Goal: Transaction & Acquisition: Subscribe to service/newsletter

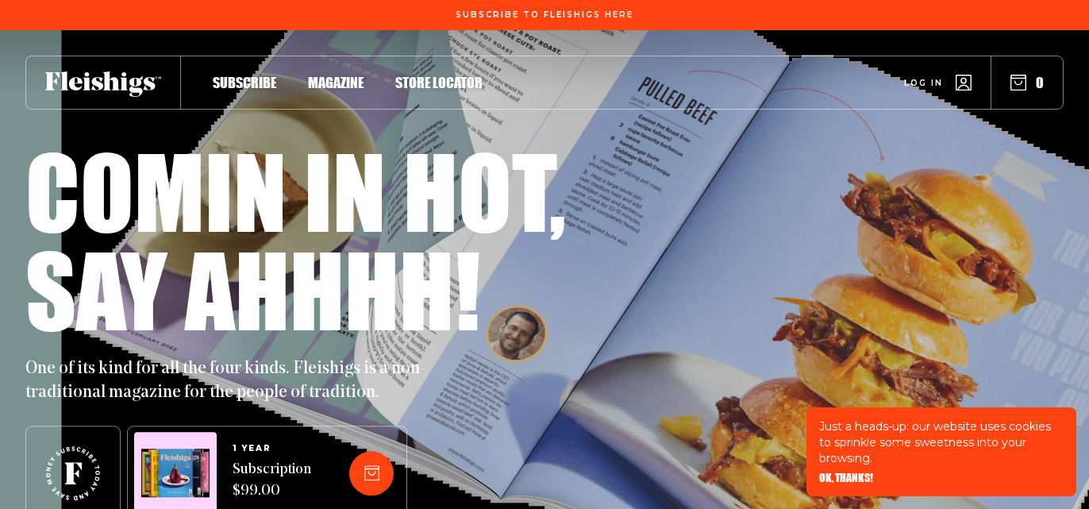
click at [917, 77] on span "Log in" at bounding box center [923, 71] width 39 height 12
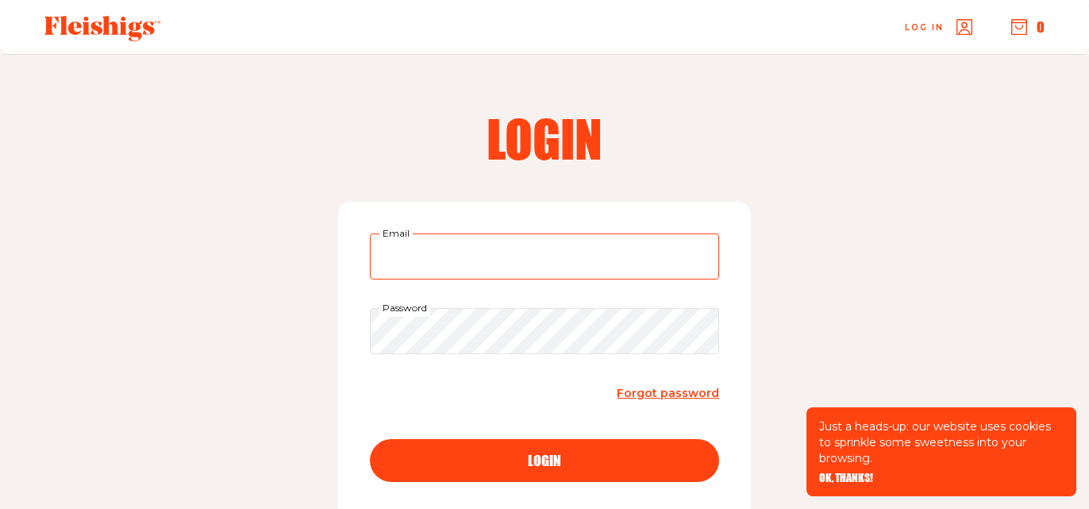
click at [466, 244] on input "Email" at bounding box center [544, 256] width 349 height 46
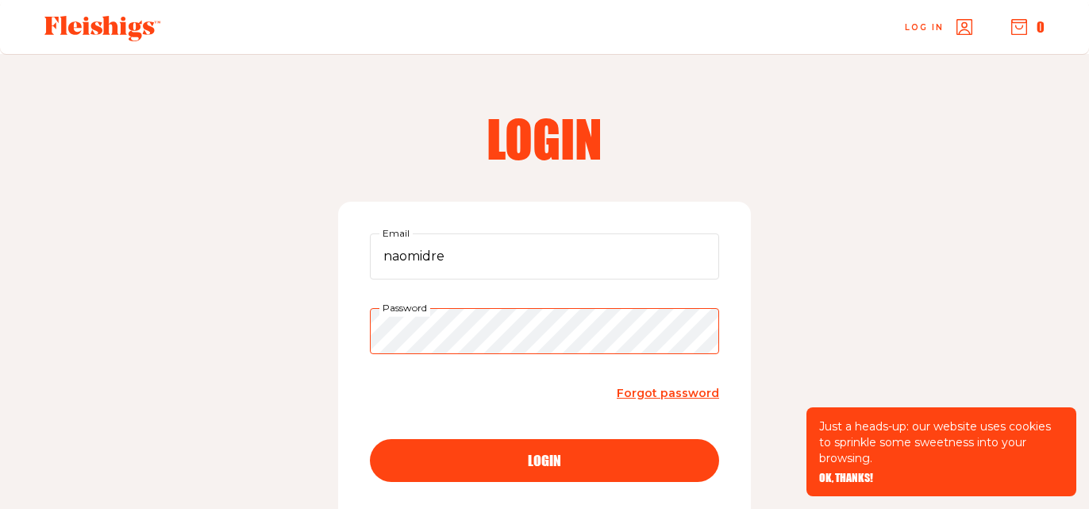
click at [370, 439] on button "login" at bounding box center [544, 460] width 349 height 43
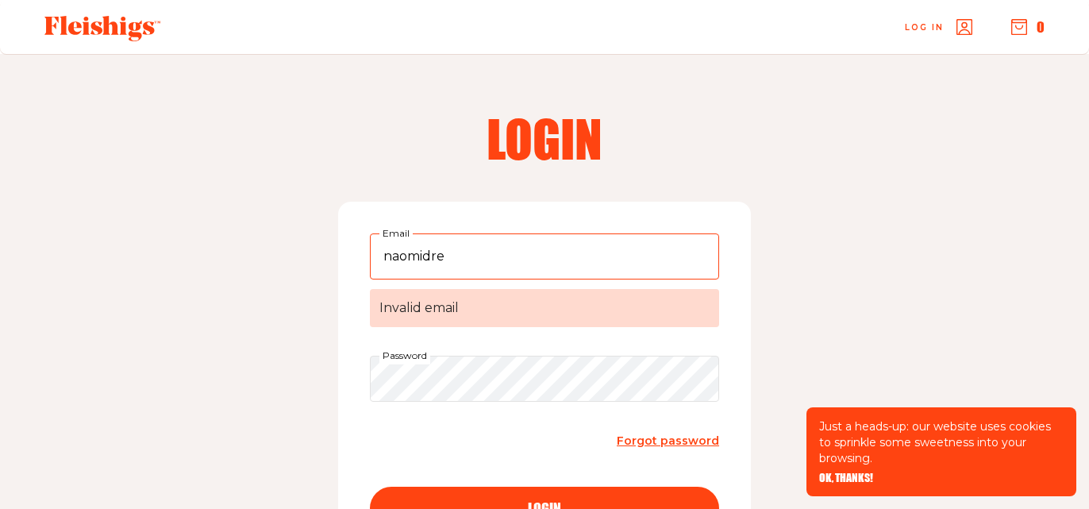
click at [565, 259] on input "naomidre" at bounding box center [544, 256] width 349 height 46
type input "naomidre@yahoo.com"
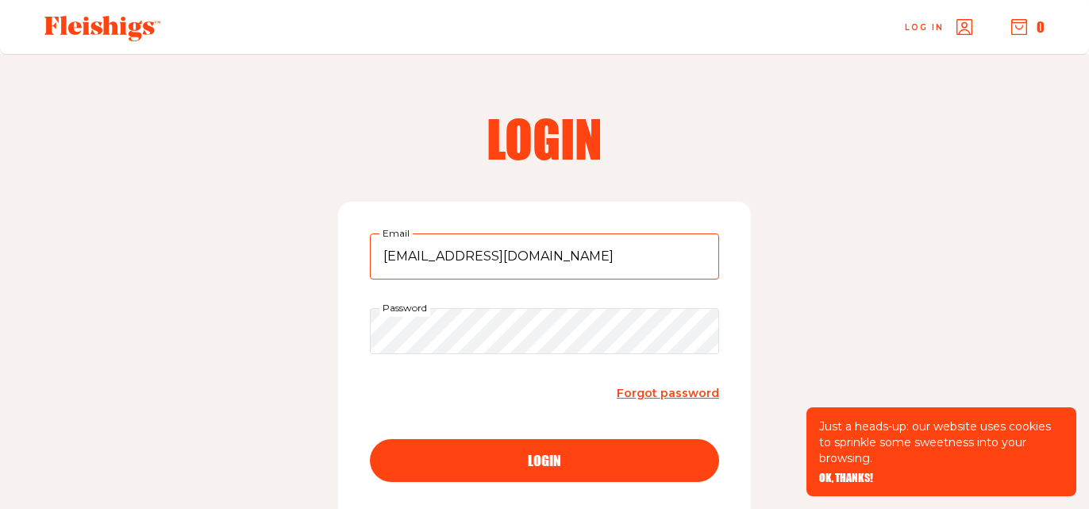
scroll to position [121, 0]
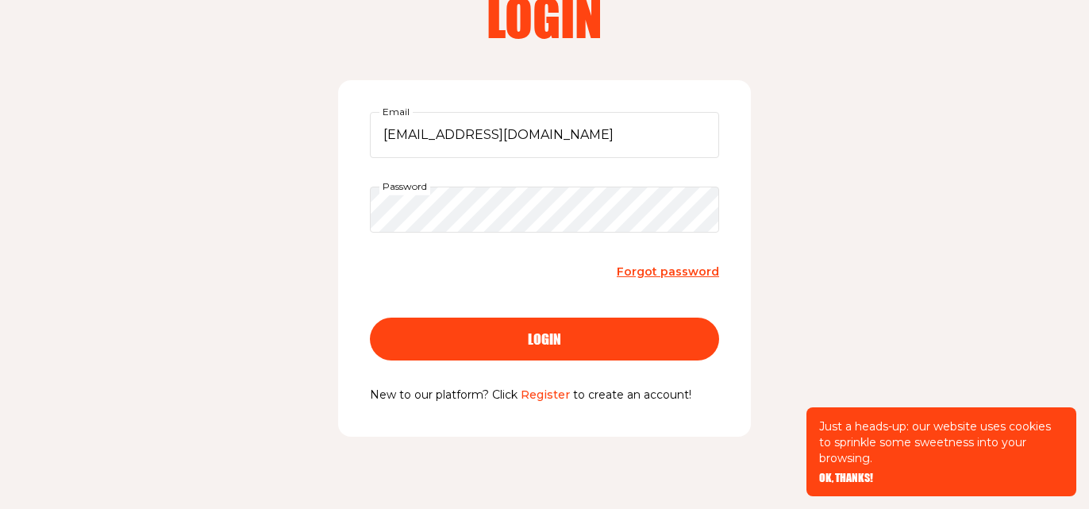
click at [567, 339] on div "login" at bounding box center [544, 339] width 286 height 14
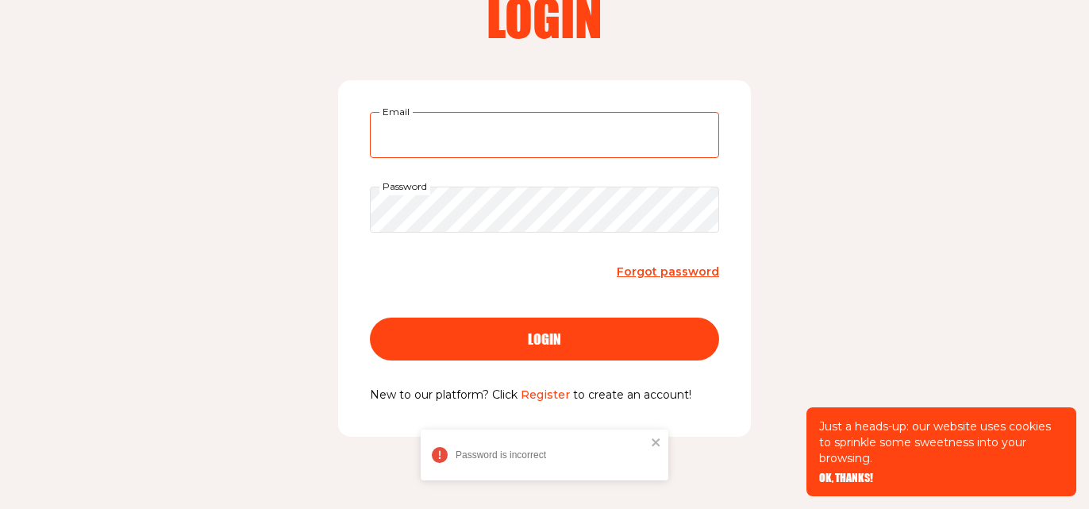
click at [435, 152] on input "Email" at bounding box center [544, 135] width 349 height 46
type input "naomidre@yahoo.com"
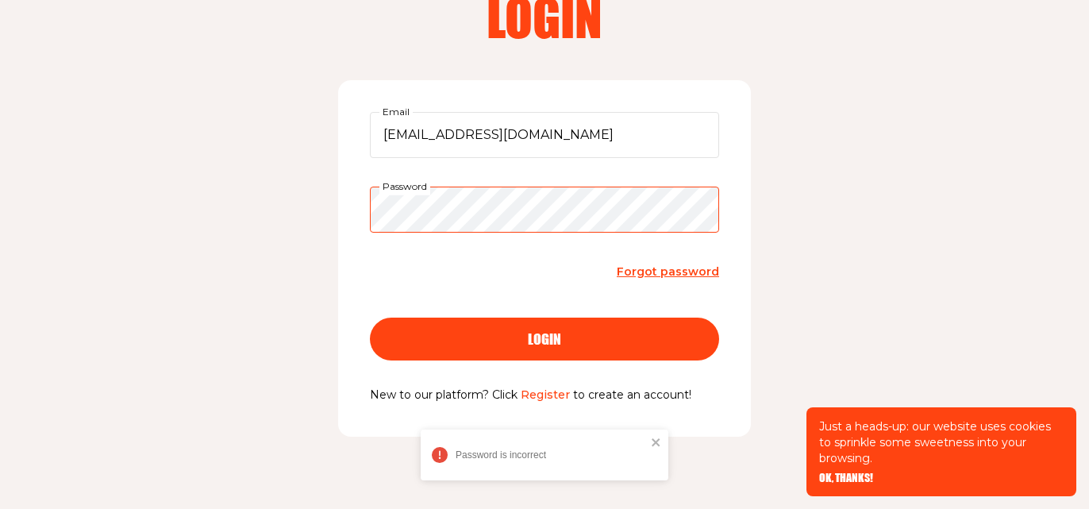
click at [370, 317] on button "login" at bounding box center [544, 338] width 349 height 43
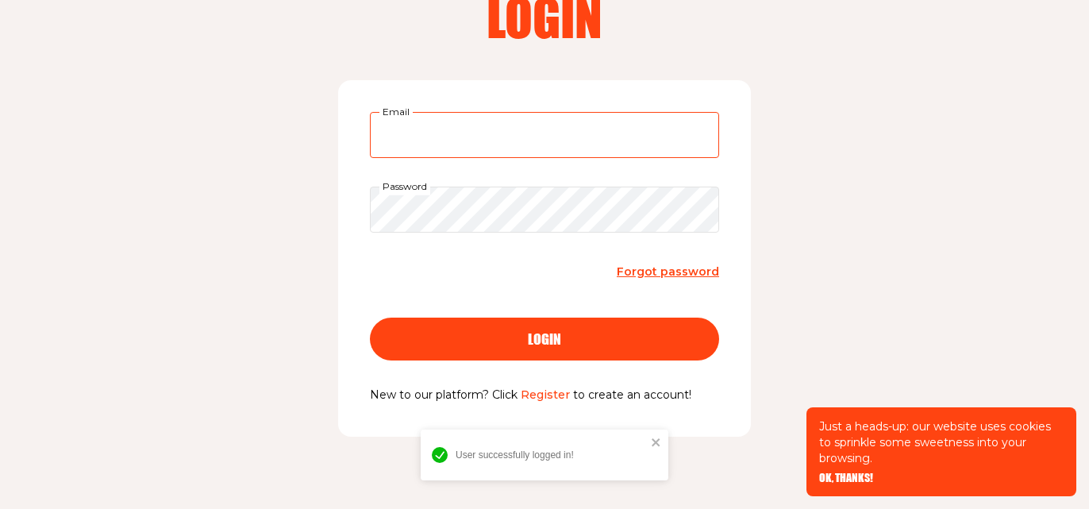
click at [431, 147] on input "Email" at bounding box center [544, 135] width 349 height 46
type input "naomidre@yahoo.com"
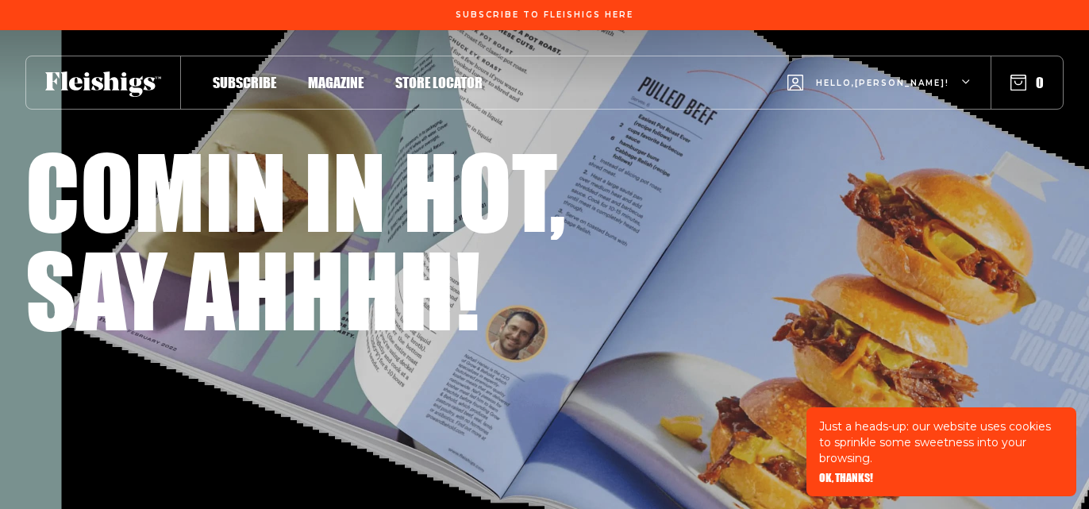
click at [968, 83] on icon "button" at bounding box center [967, 83] width 10 height 10
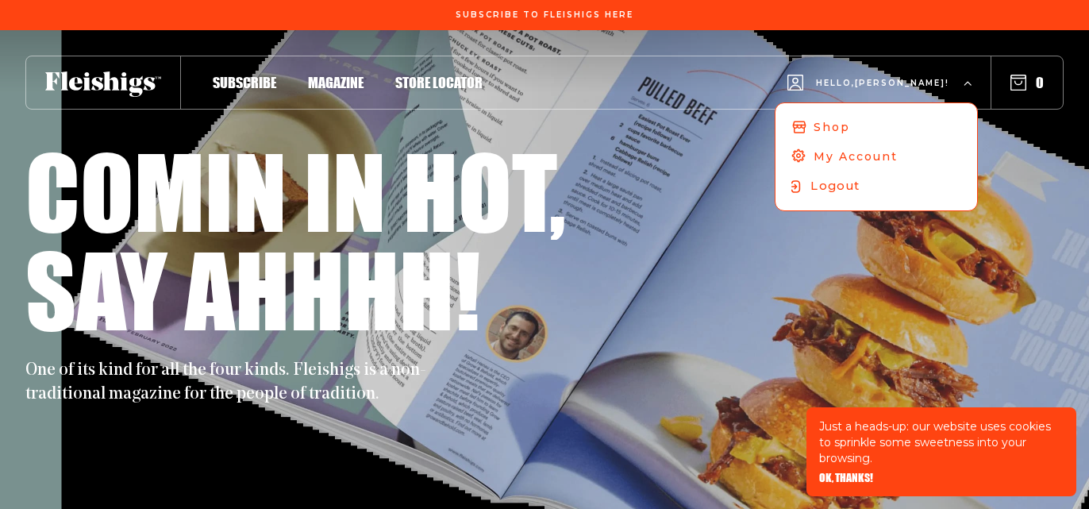
click at [859, 190] on span "Logout" at bounding box center [834, 185] width 49 height 17
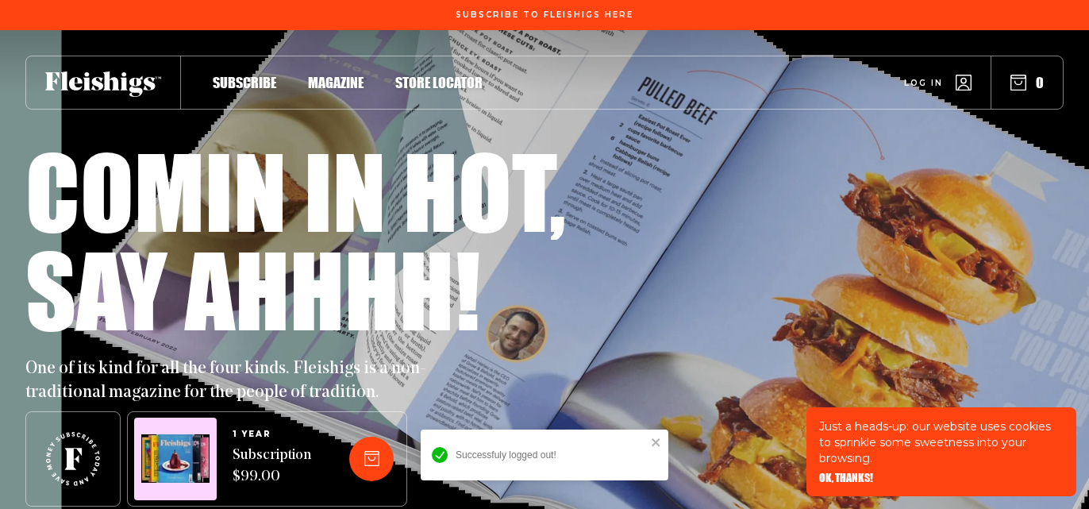
click at [927, 94] on div "Log in 0" at bounding box center [772, 82] width 580 height 52
click at [926, 77] on span "Log in" at bounding box center [923, 71] width 39 height 12
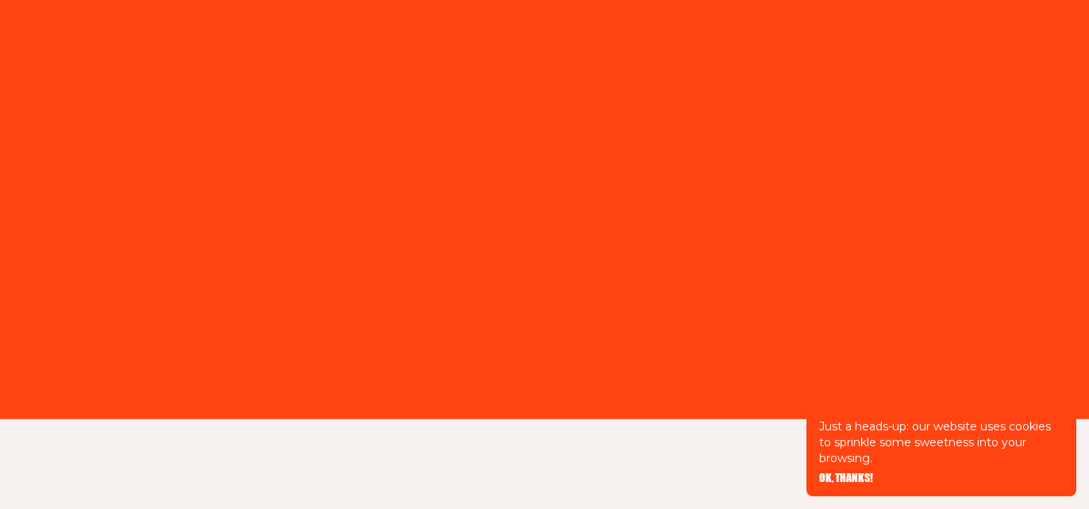
type input "[EMAIL_ADDRESS][DOMAIN_NAME]"
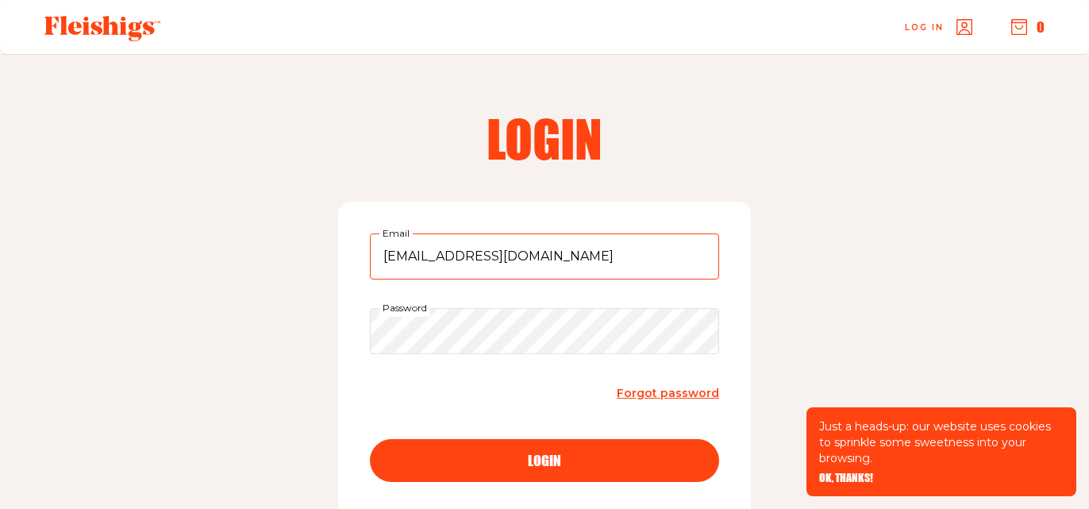
click at [460, 256] on input "[EMAIL_ADDRESS][DOMAIN_NAME]" at bounding box center [544, 256] width 349 height 46
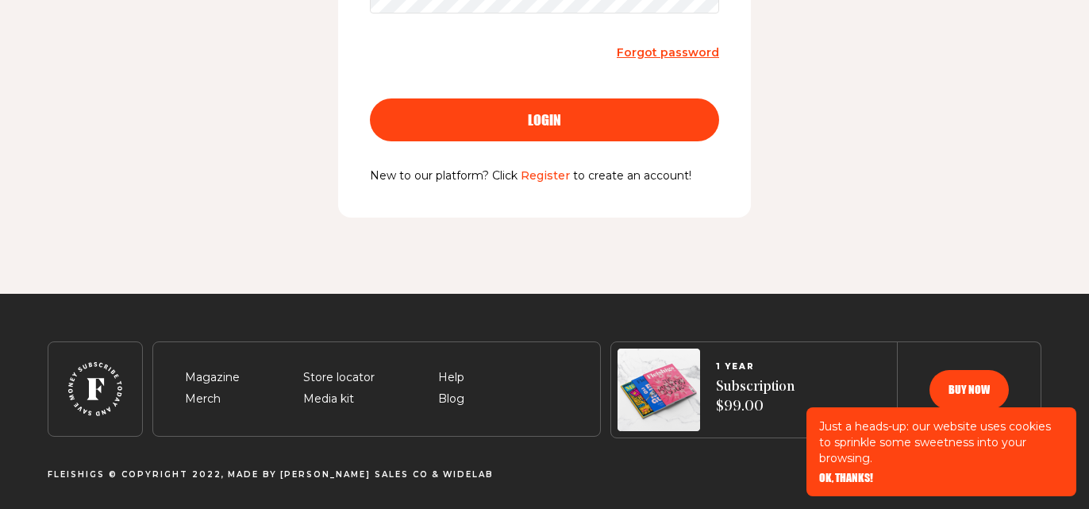
scroll to position [342, 0]
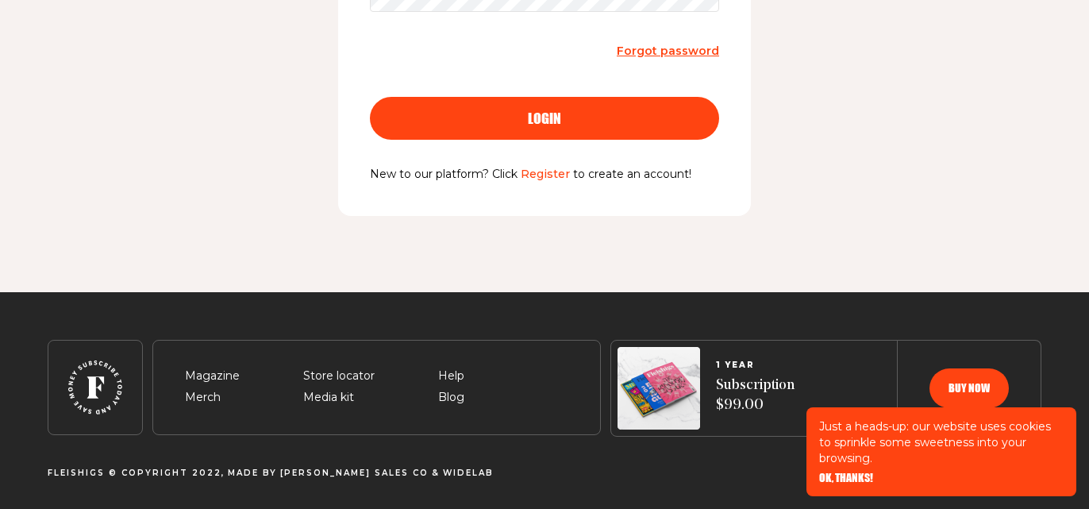
click at [519, 176] on p "New to our platform? Click Register to create an account!" at bounding box center [544, 174] width 349 height 19
click at [531, 175] on link "Register" at bounding box center [545, 174] width 49 height 14
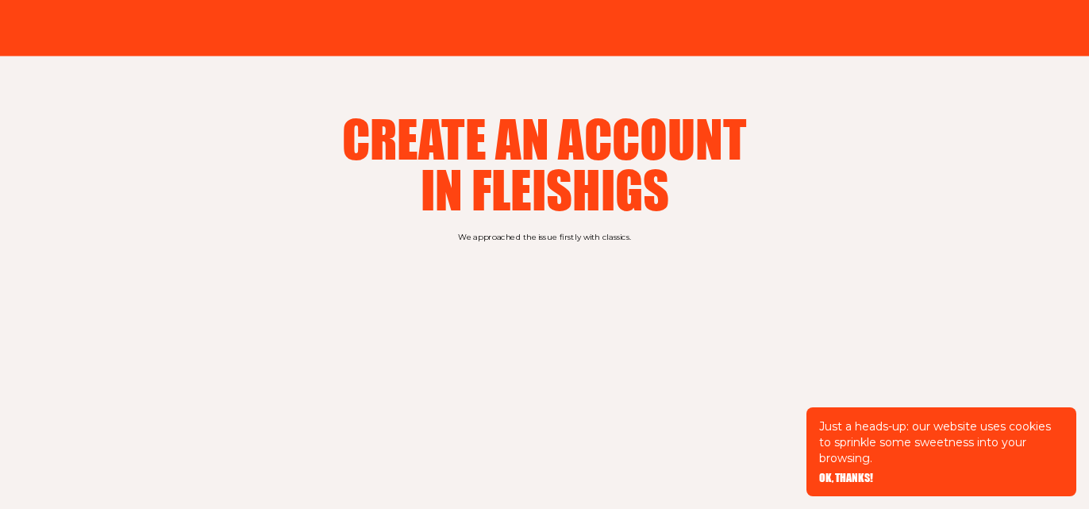
type input "[EMAIL_ADDRESS][DOMAIN_NAME]"
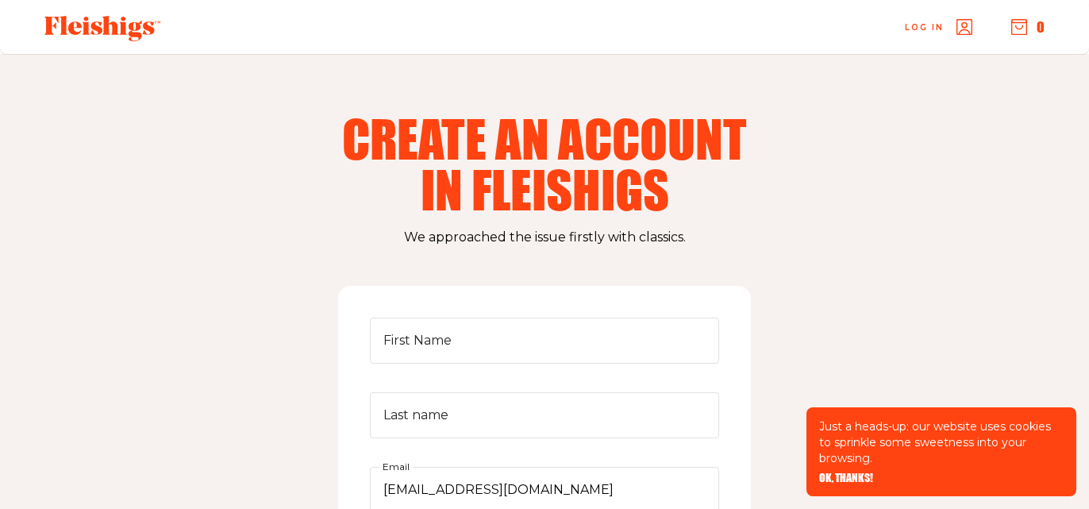
scroll to position [113, 0]
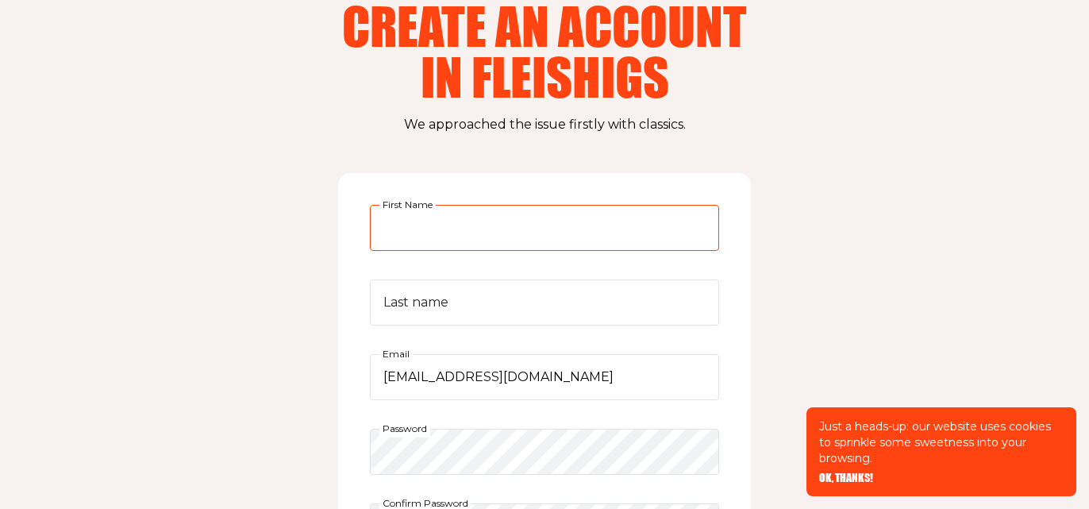
click at [489, 231] on input "First Name" at bounding box center [544, 228] width 349 height 46
type input "a"
type input "Rafi"
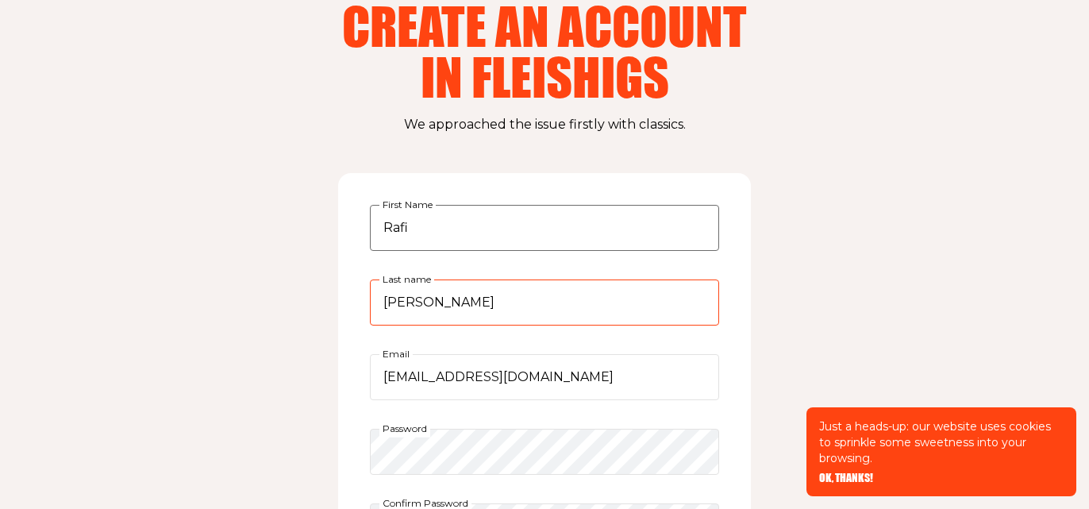
type input "[PERSON_NAME]"
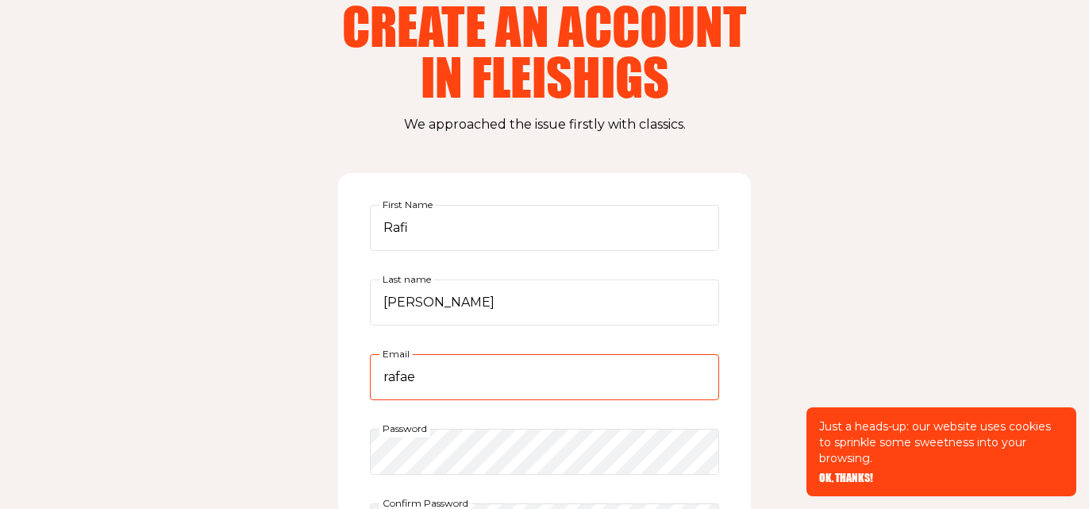
type input "[EMAIL_ADDRESS][DOMAIN_NAME]"
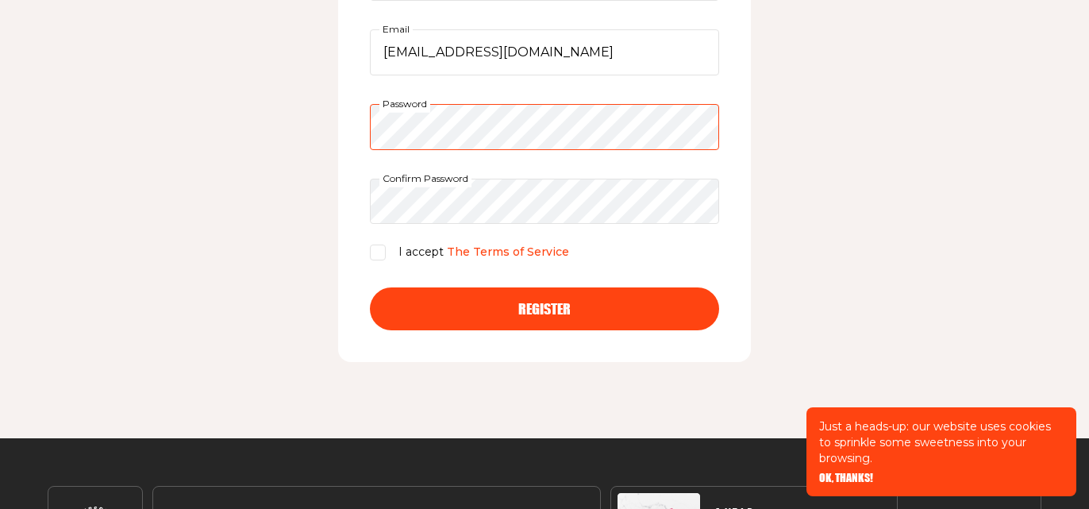
scroll to position [438, 0]
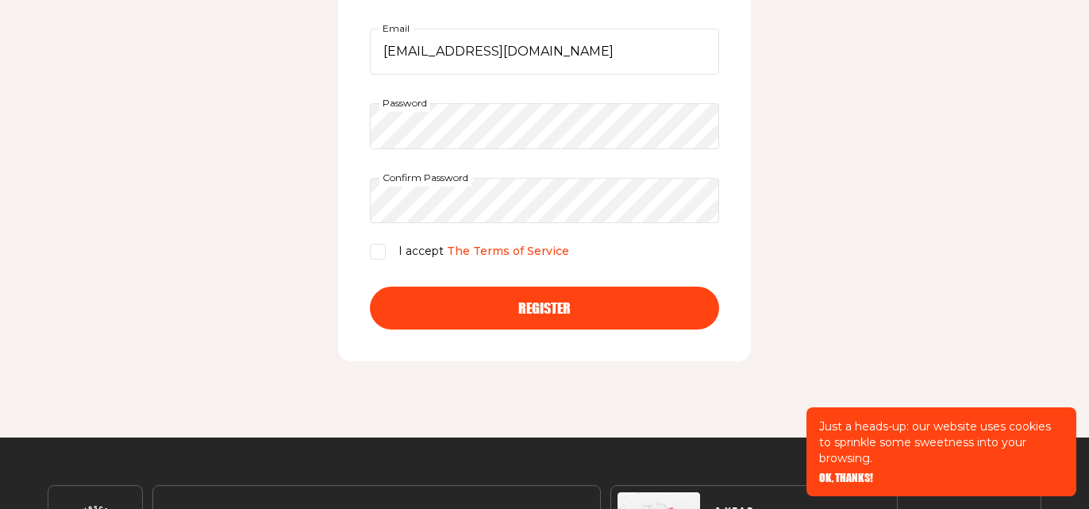
click at [384, 243] on div "I accept The Terms of Service" at bounding box center [544, 251] width 349 height 19
click at [384, 244] on input "I accept The Terms of Service" at bounding box center [378, 252] width 16 height 16
checkbox input "true"
click at [404, 283] on form "Rafi First Name [PERSON_NAME] Last name [EMAIL_ADDRESS][DOMAIN_NAME] Email Pass…" at bounding box center [544, 104] width 349 height 450
click at [407, 297] on button "Register" at bounding box center [544, 307] width 349 height 43
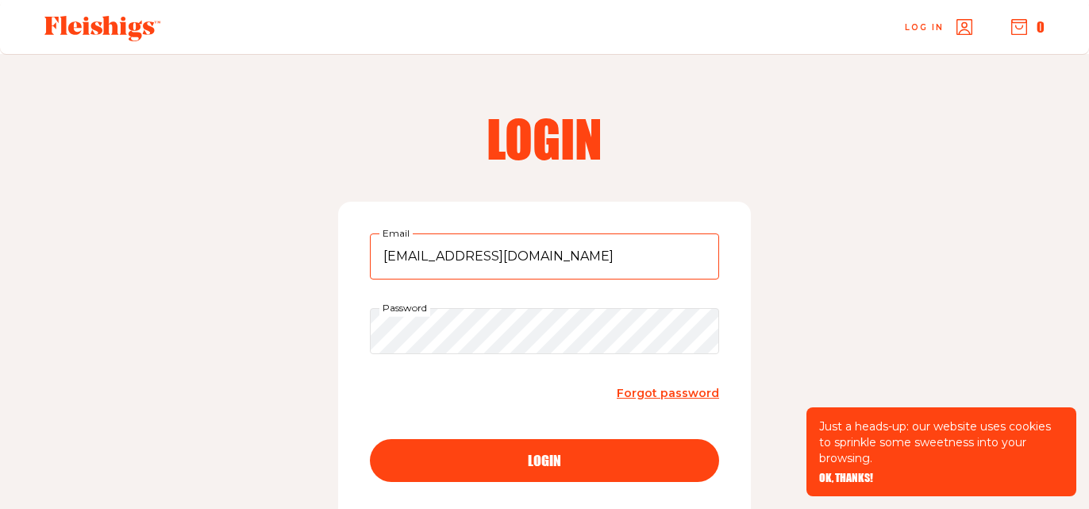
click at [537, 272] on input "naomidre@yahoo.com" at bounding box center [544, 256] width 349 height 46
type input "rafaelfischer55@gmail.com"
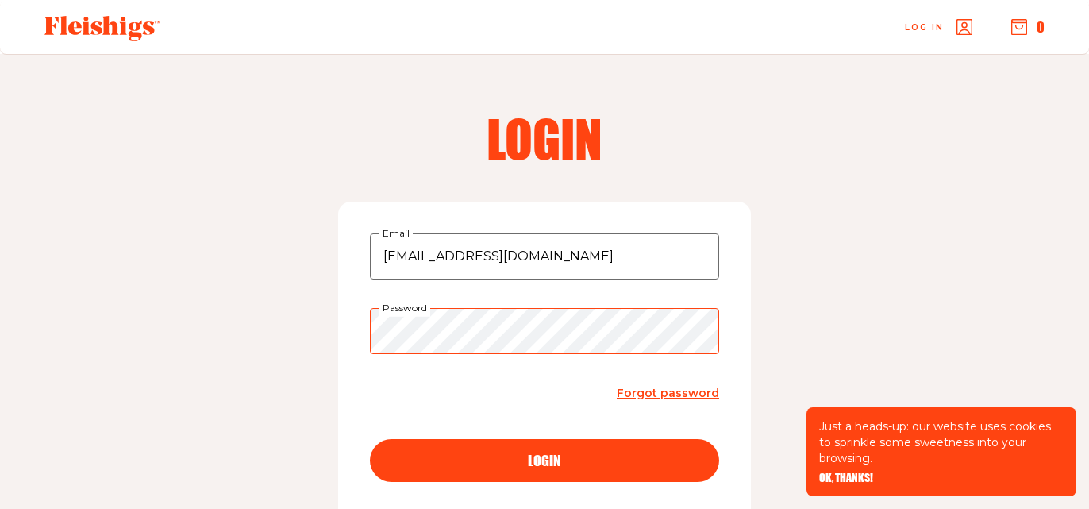
click at [370, 439] on button "login" at bounding box center [544, 460] width 349 height 43
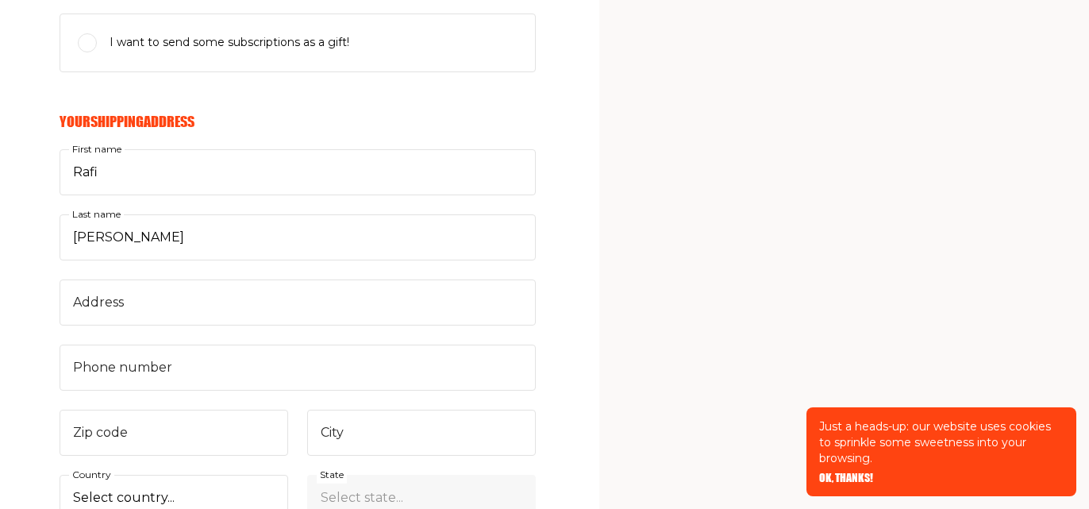
scroll to position [528, 0]
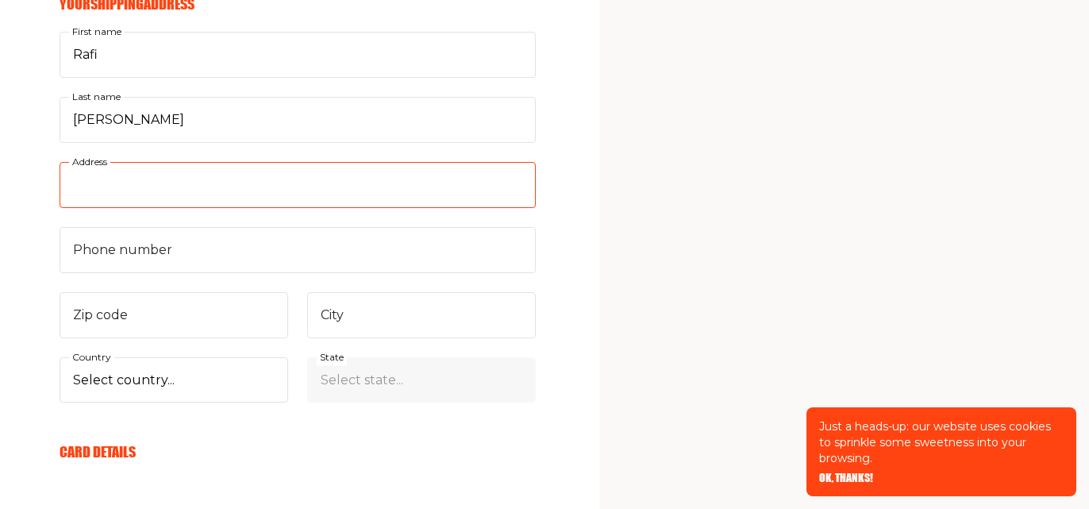
click at [106, 192] on input "Address" at bounding box center [298, 185] width 476 height 46
type input "340e 93rd St, Apartment 28D"
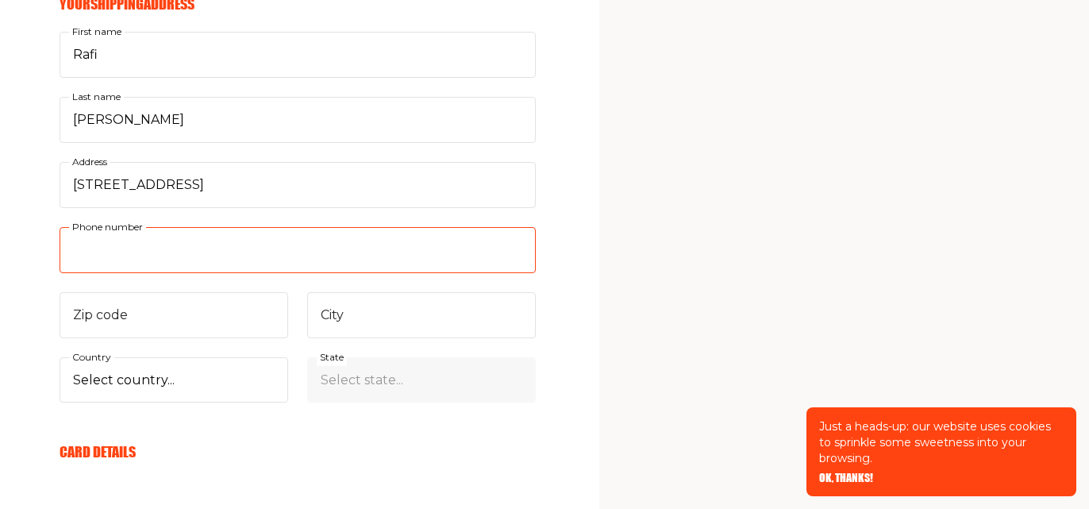
click at [106, 250] on input "Phone number" at bounding box center [298, 250] width 476 height 46
type input "9146891442"
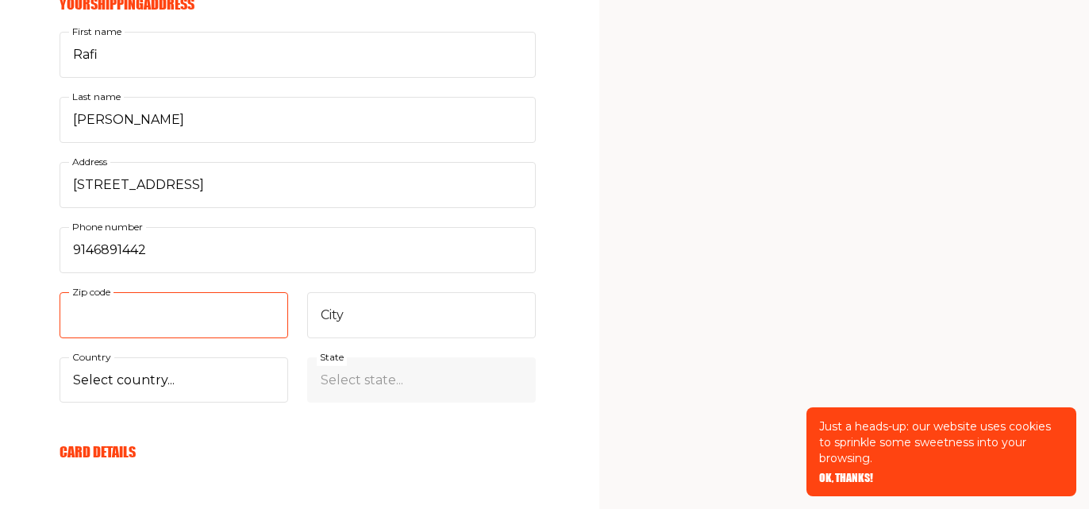
click at [96, 316] on input "Zip code" at bounding box center [174, 315] width 229 height 46
type input "10128"
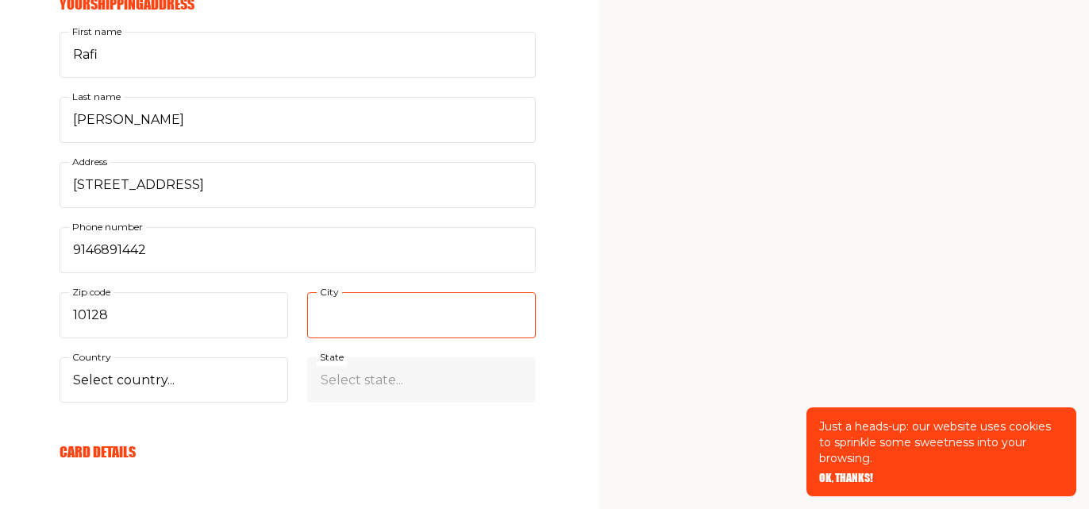
click at [336, 328] on input "City" at bounding box center [421, 315] width 229 height 46
type input "1"
type input "New York"
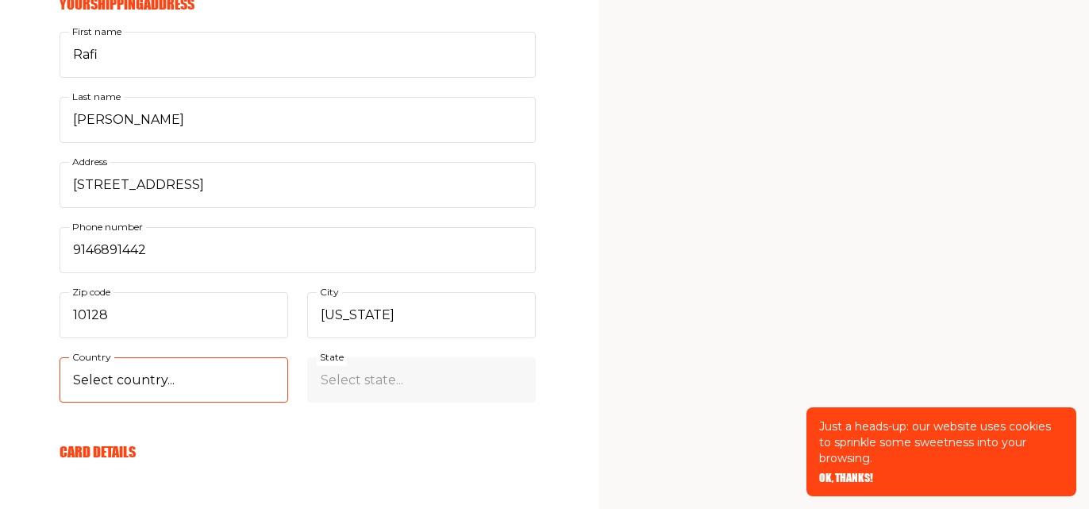
click at [213, 380] on select "Select country... United States Canada (+$29/subscription) Afghanistan (+$44/su…" at bounding box center [174, 380] width 229 height 46
select select "US"
click at [60, 357] on select "Select country... United States Canada (+$29/subscription) Afghanistan (+$44/su…" at bounding box center [174, 380] width 229 height 46
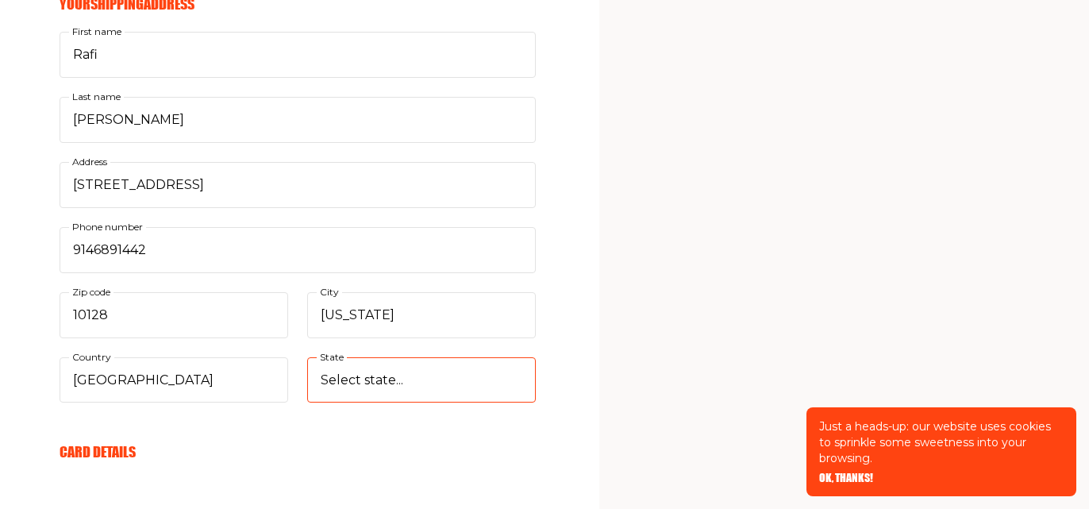
click at [368, 378] on select "Select state... Alabama Alaska American Samoa Arizona Arkansas California Color…" at bounding box center [421, 380] width 229 height 46
select select "New York"
click at [307, 357] on select "Select state... Alabama Alaska American Samoa Arizona Arkansas California Color…" at bounding box center [421, 380] width 229 height 46
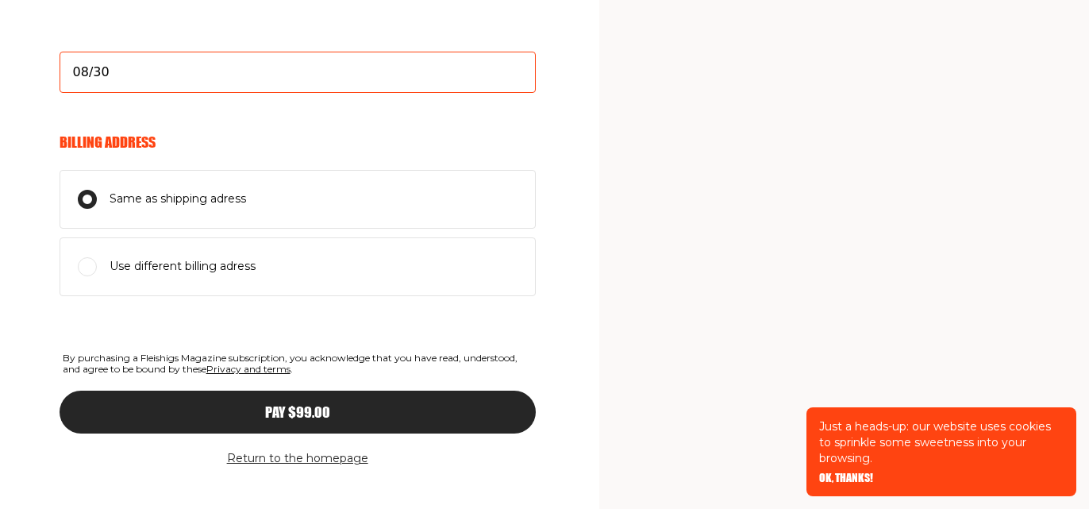
scroll to position [1066, 0]
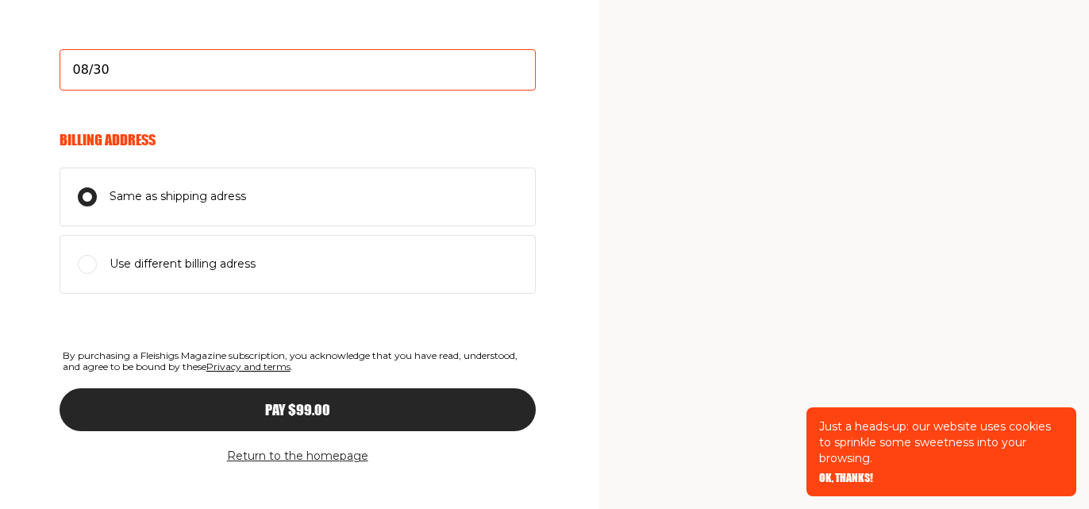
type input "08/30"
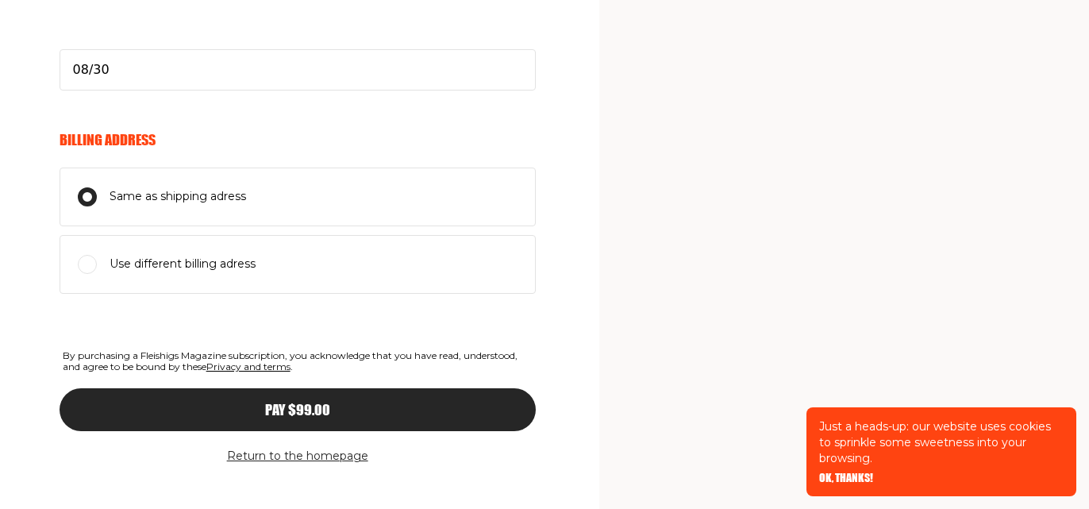
click at [167, 274] on label "Use different billing adress" at bounding box center [298, 264] width 476 height 59
click at [97, 274] on input "Use different billing adress" at bounding box center [87, 264] width 19 height 19
radio input "true"
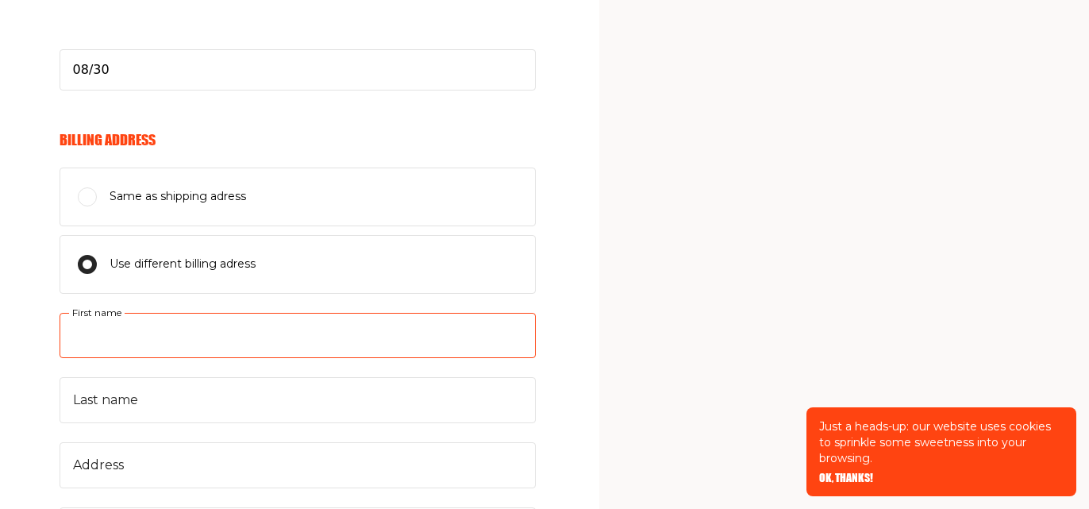
click at [164, 327] on input "First name" at bounding box center [298, 336] width 476 height 46
type input "Rafael"
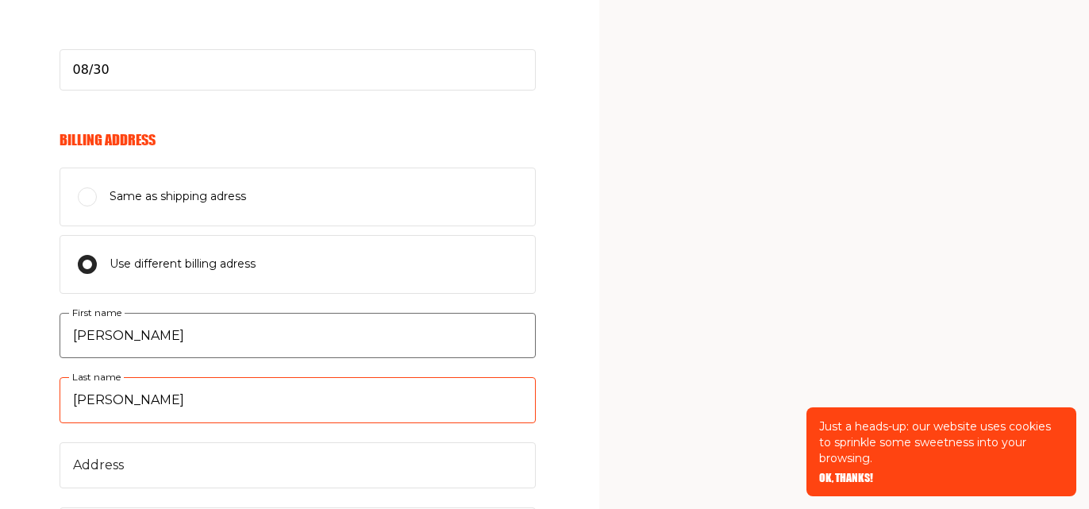
type input "[PERSON_NAME]"
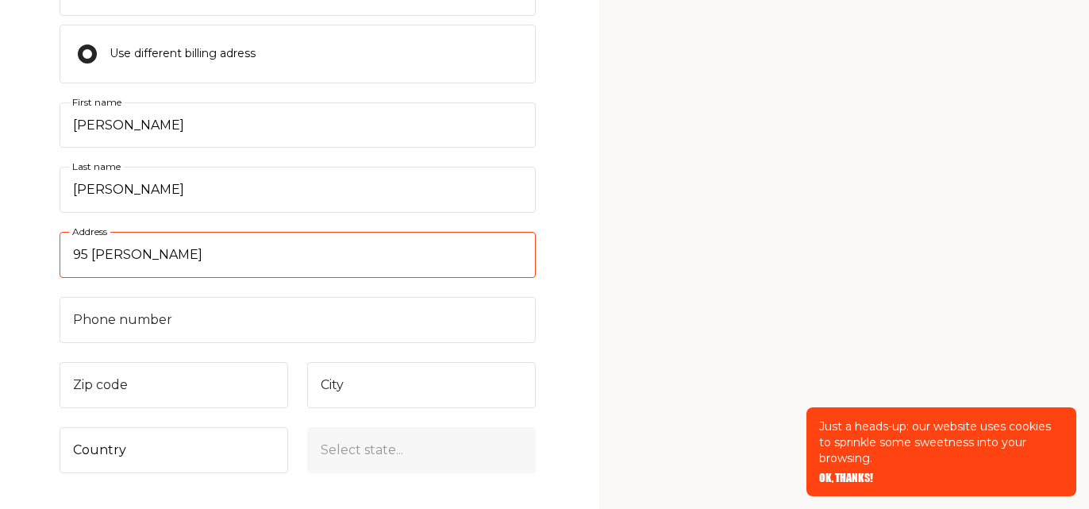
scroll to position [1294, 0]
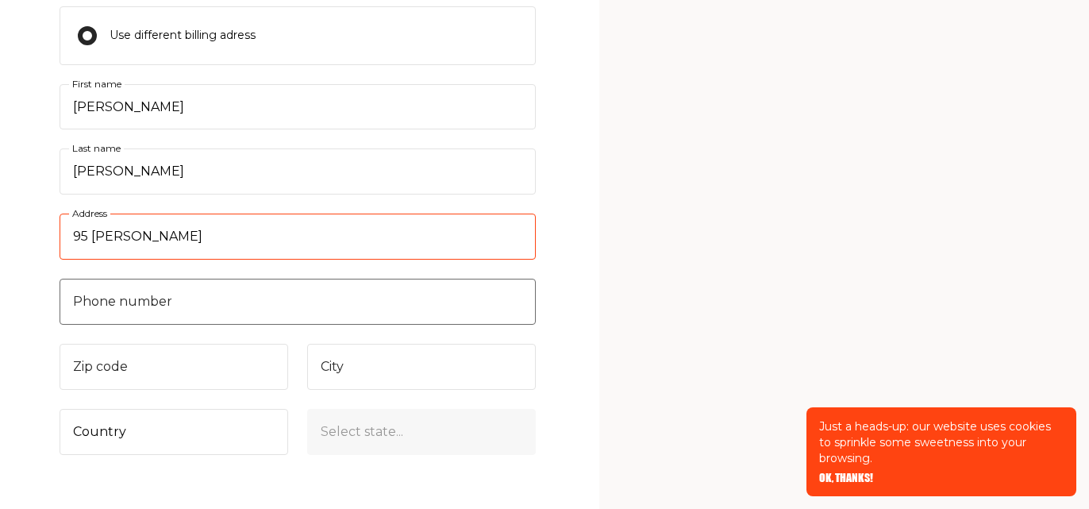
type input "95 Fenimore"
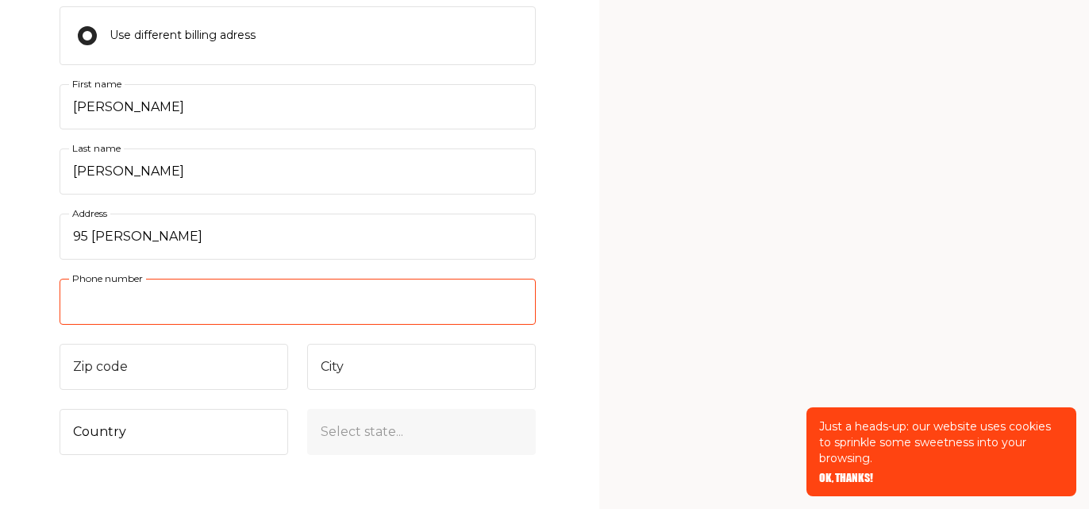
click at [81, 304] on input "Phone number" at bounding box center [298, 302] width 476 height 46
type input "9146891442"
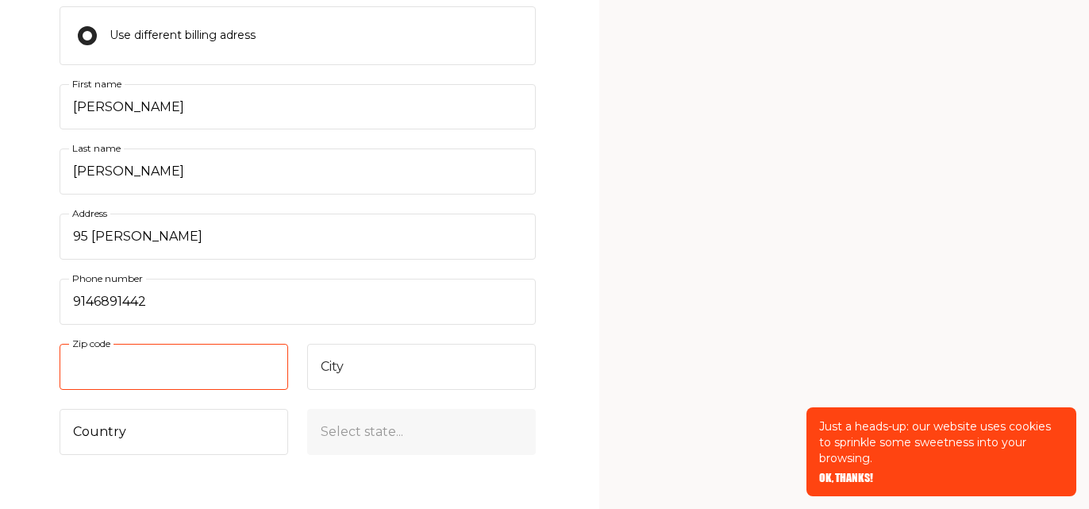
click at [74, 352] on div "Zip code" at bounding box center [174, 367] width 229 height 46
click at [74, 352] on input "Zip code" at bounding box center [174, 367] width 229 height 46
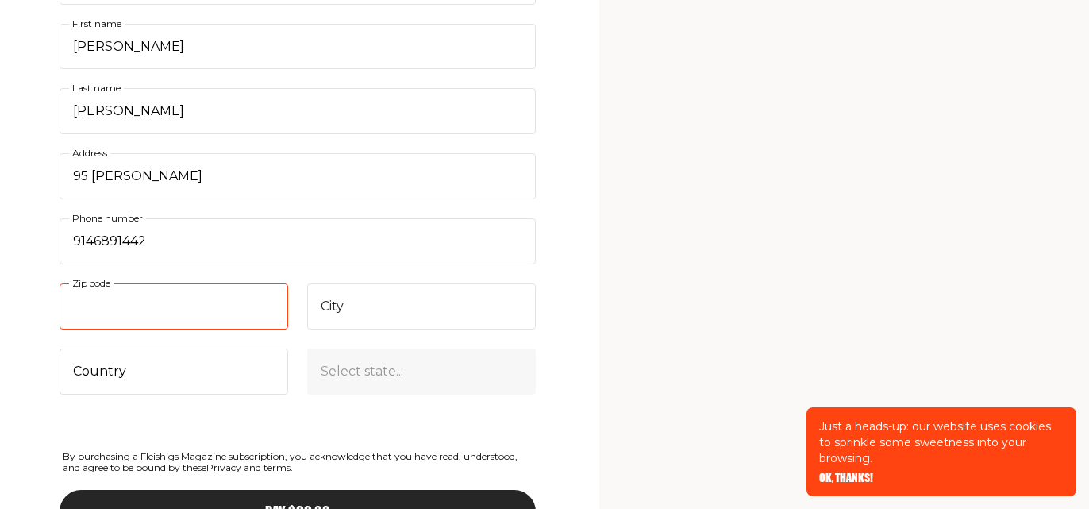
scroll to position [1357, 0]
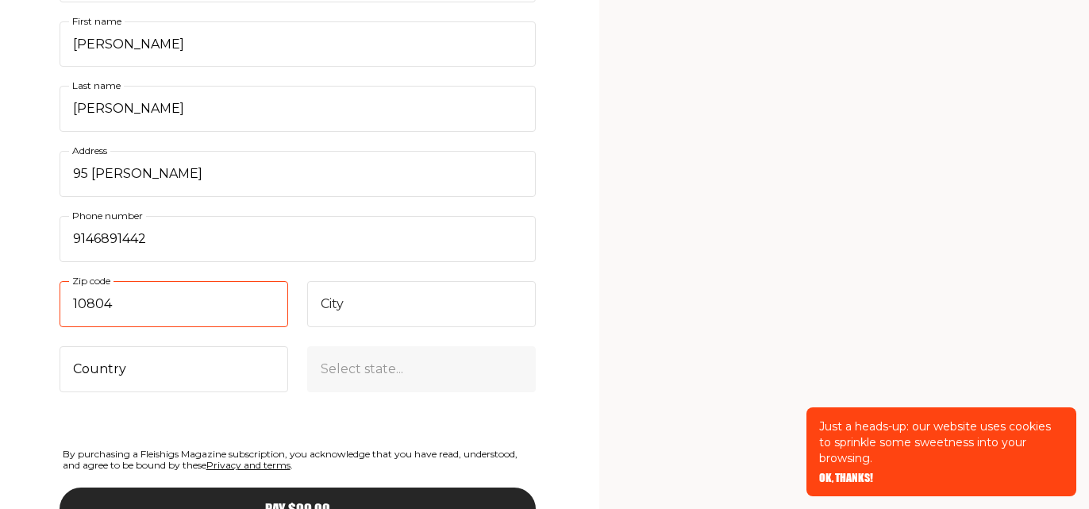
type input "10804"
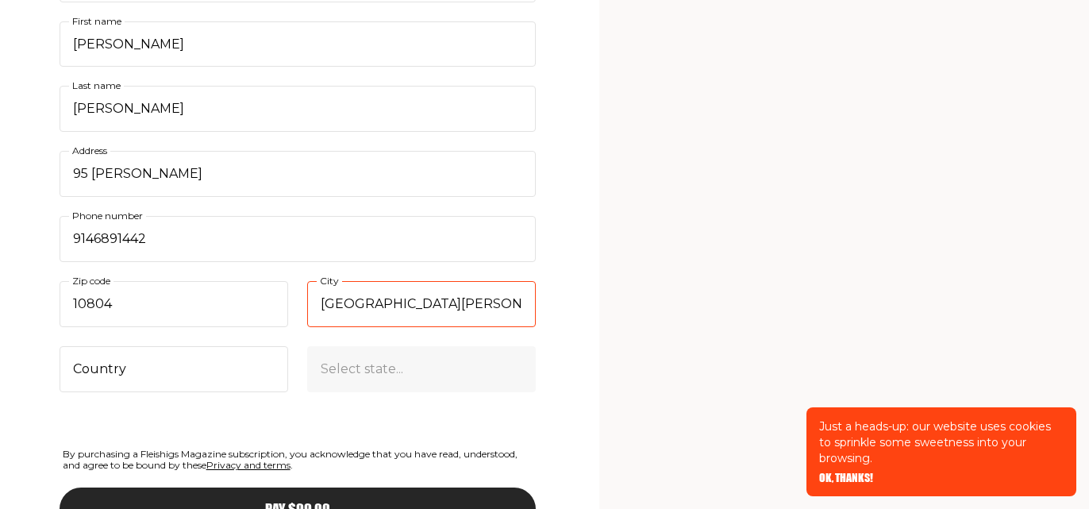
type input "New Rochelle"
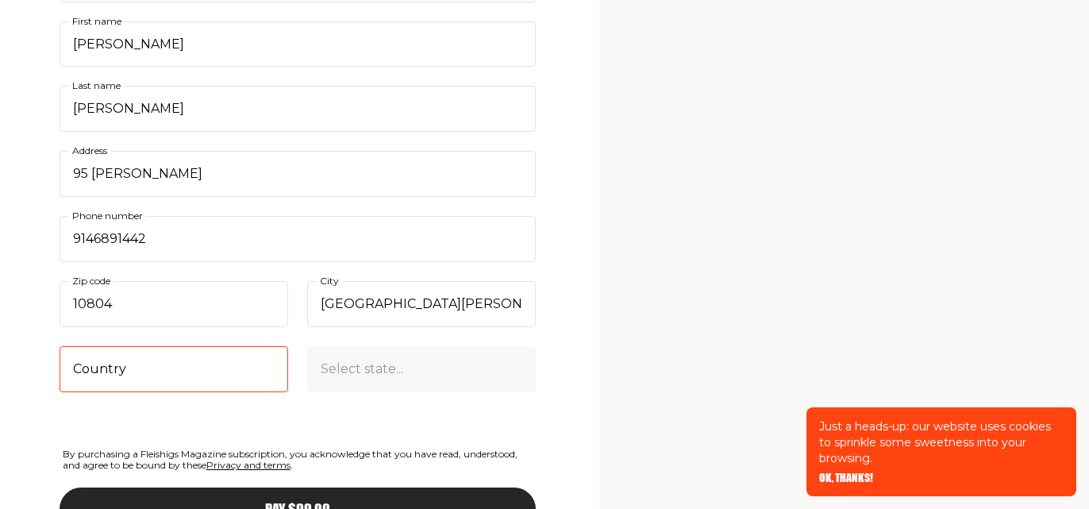
click at [86, 371] on select "Country United States Canada (+$29/subscription) Afghanistan (+$44/subscription…" at bounding box center [174, 369] width 229 height 46
select select "US"
click at [60, 346] on select "Country United States Canada (+$29/subscription) Afghanistan (+$44/subscription…" at bounding box center [174, 369] width 229 height 46
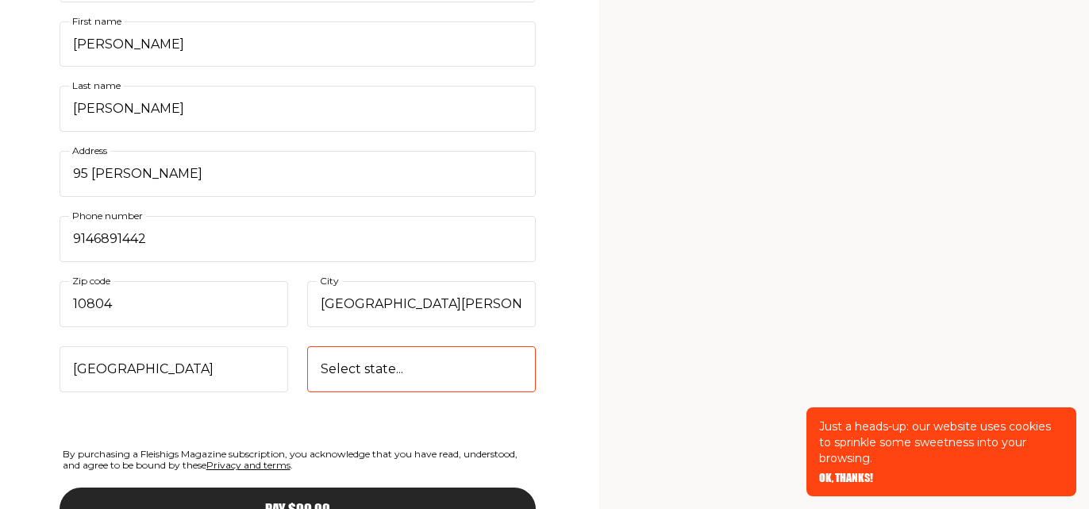
click at [340, 366] on select "Select state... Alabama Alaska American Samoa Arizona Arkansas California Color…" at bounding box center [421, 369] width 229 height 46
select select "New York"
click at [307, 346] on select "Select state... Alabama Alaska American Samoa Arizona Arkansas California Color…" at bounding box center [421, 369] width 229 height 46
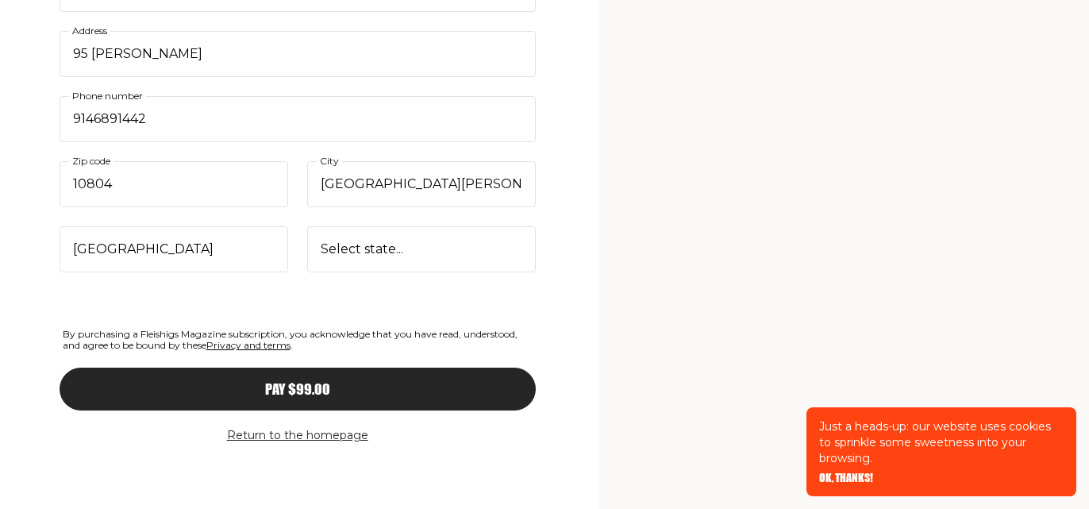
click at [336, 392] on div "Pay $99.00" at bounding box center [297, 389] width 413 height 14
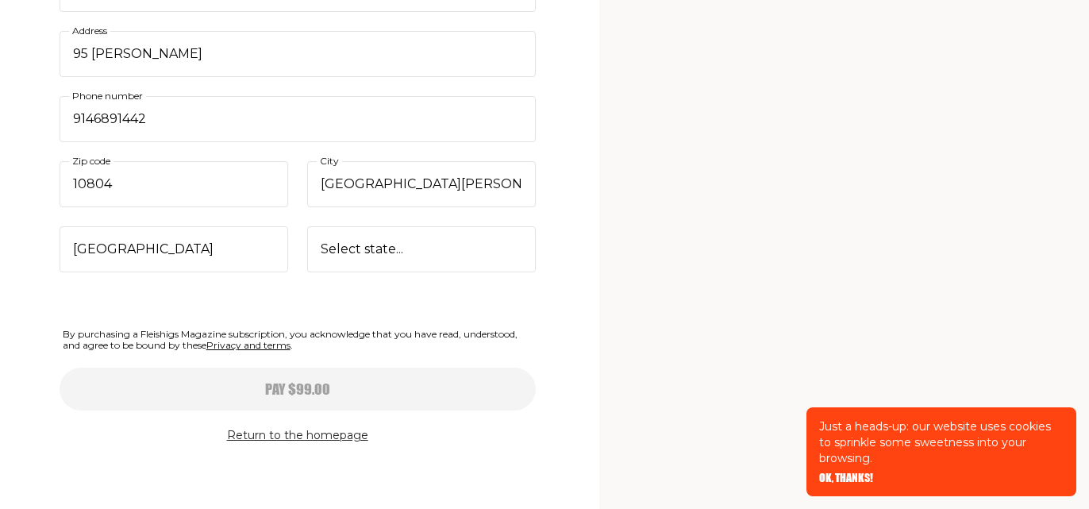
select select
type input "08/30"
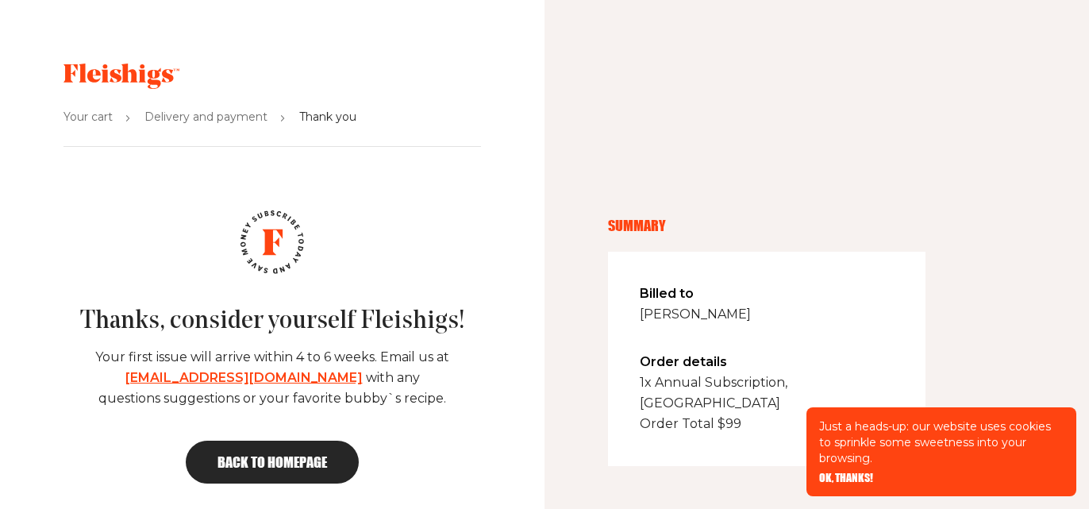
scroll to position [6, 0]
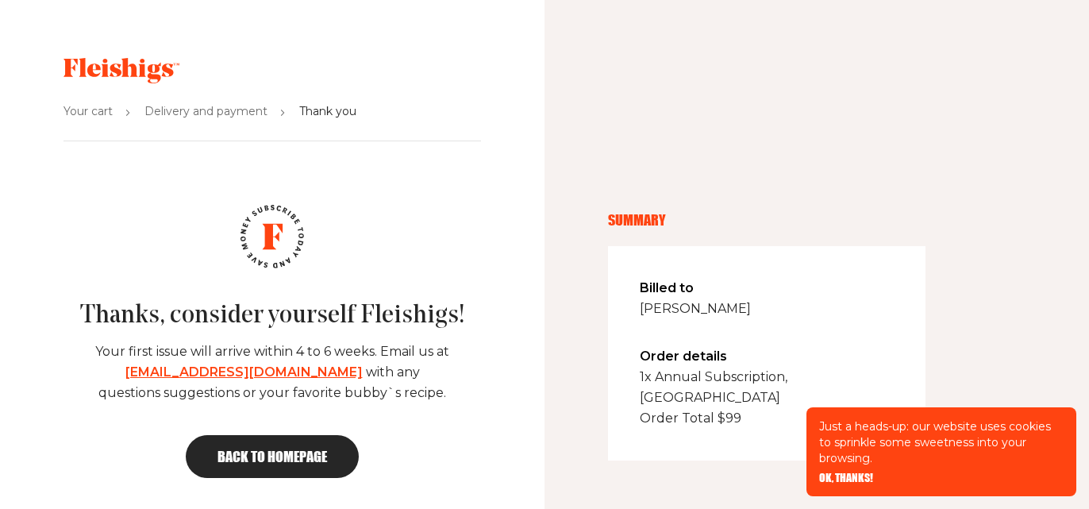
click at [323, 450] on span "Back to homepage" at bounding box center [271, 456] width 109 height 14
